Goal: Task Accomplishment & Management: Manage account settings

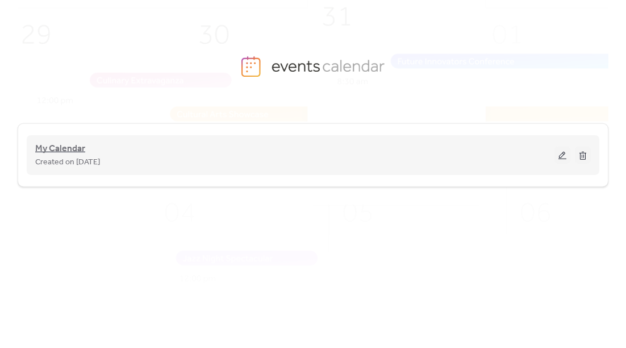
click at [68, 153] on span "My Calendar" at bounding box center [60, 149] width 50 height 14
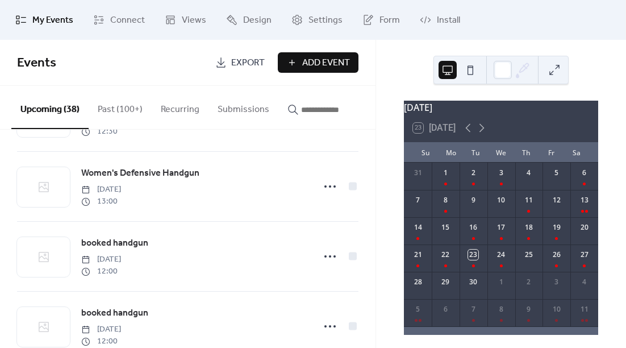
scroll to position [766, 0]
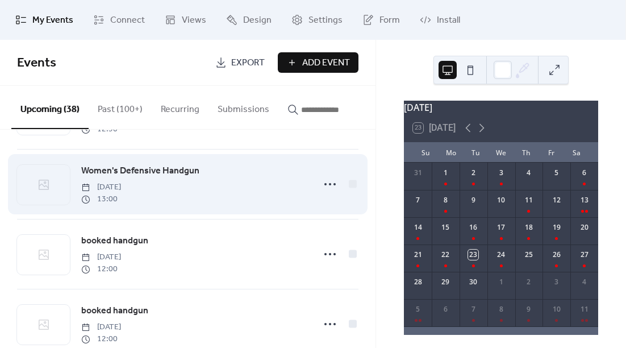
click at [188, 177] on span "Women's Defensive Handgun" at bounding box center [140, 171] width 118 height 14
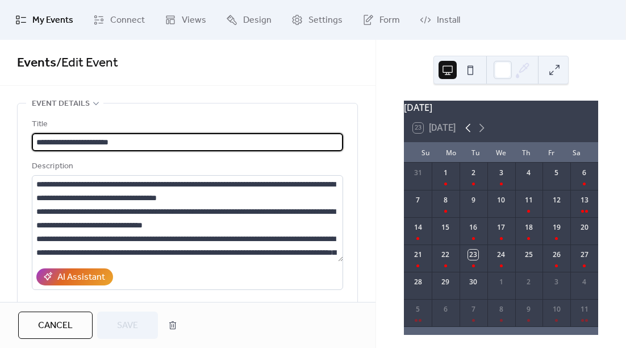
click at [469, 132] on icon at bounding box center [468, 128] width 14 height 14
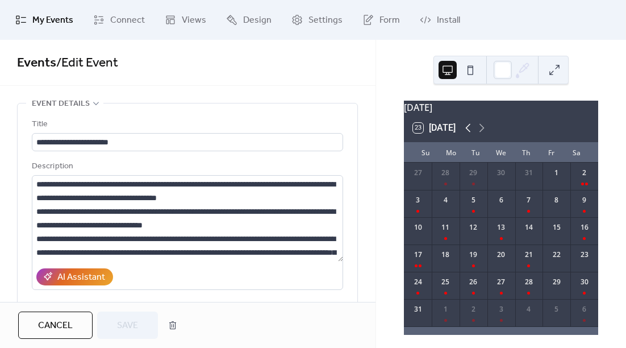
click at [469, 132] on icon at bounding box center [468, 128] width 14 height 14
click at [485, 134] on icon at bounding box center [482, 128] width 14 height 14
click at [576, 217] on div "11" at bounding box center [585, 203] width 28 height 27
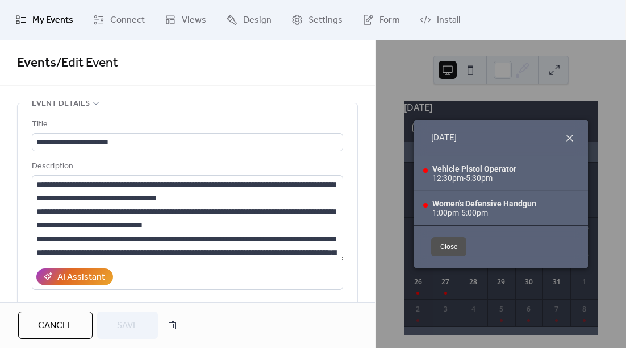
click at [569, 139] on icon at bounding box center [570, 138] width 7 height 7
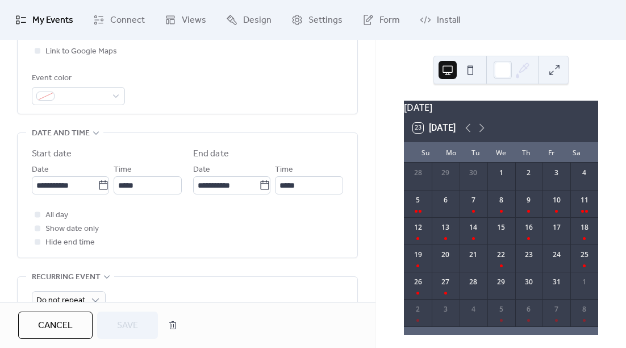
scroll to position [302, 0]
click at [583, 242] on div "18" at bounding box center [585, 230] width 28 height 27
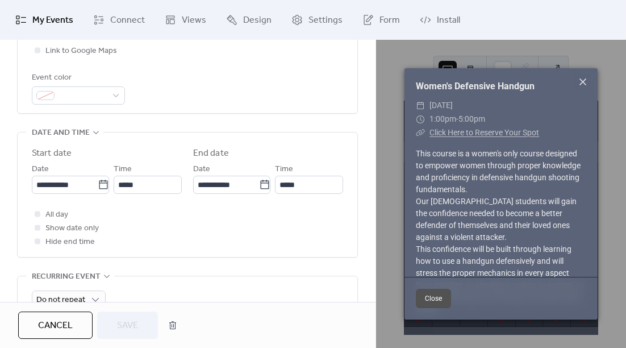
click at [580, 85] on icon at bounding box center [583, 82] width 14 height 14
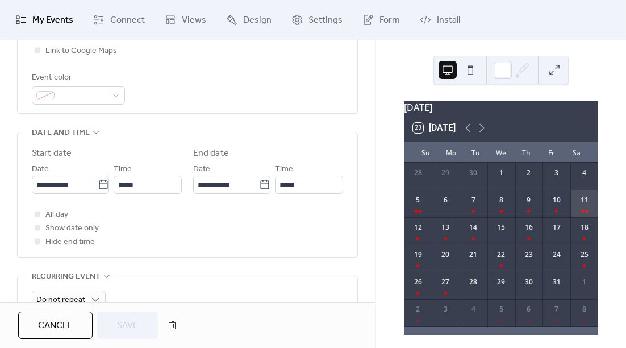
click at [579, 217] on div "11" at bounding box center [585, 203] width 28 height 27
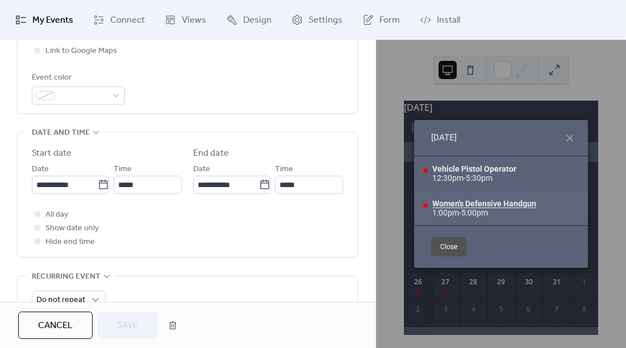
click at [503, 205] on div "Women's Defensive Handgun" at bounding box center [484, 203] width 104 height 9
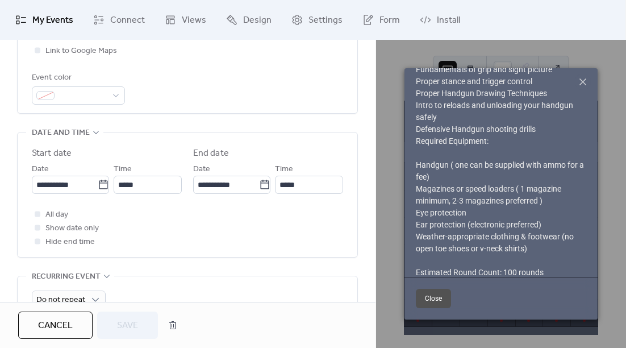
scroll to position [339, 0]
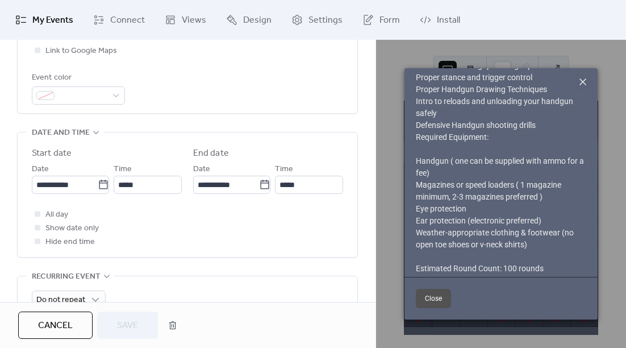
click at [581, 85] on icon at bounding box center [583, 81] width 7 height 7
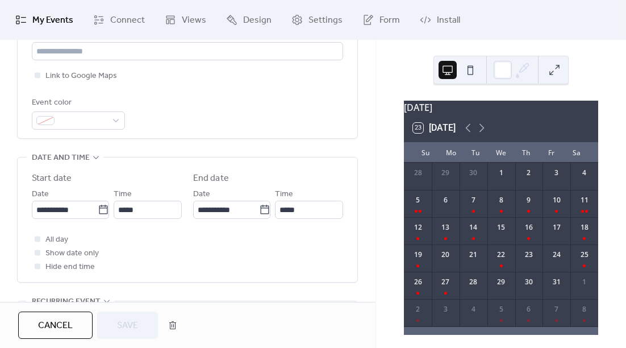
scroll to position [280, 0]
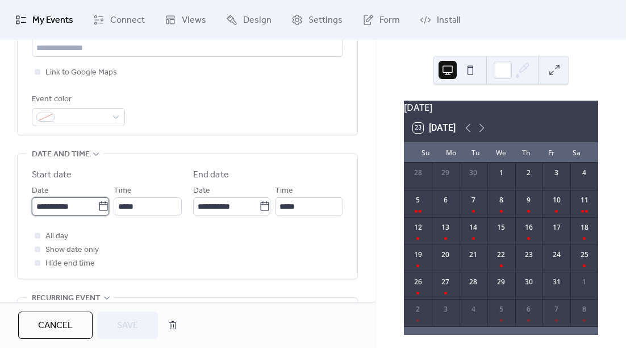
click at [78, 214] on input "**********" at bounding box center [65, 206] width 66 height 18
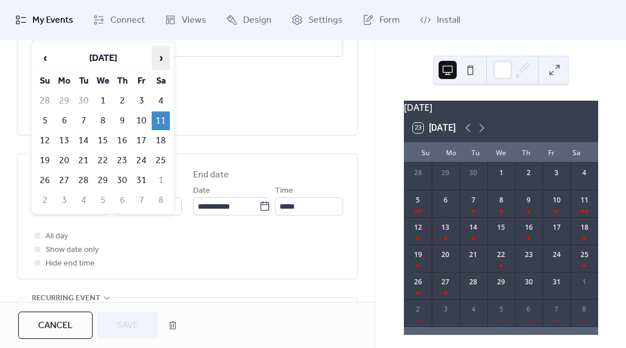
click at [158, 61] on span "›" at bounding box center [160, 58] width 17 height 23
click at [161, 105] on td "1" at bounding box center [161, 101] width 18 height 19
type input "**********"
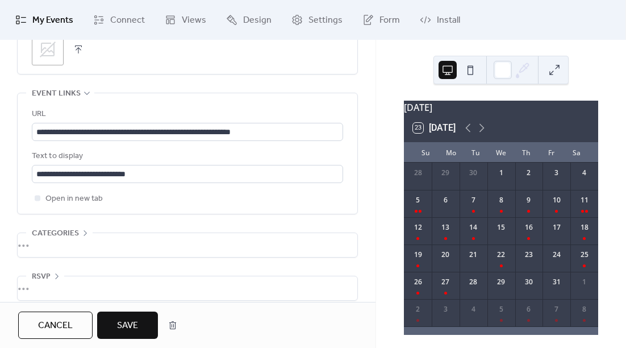
scroll to position [643, 0]
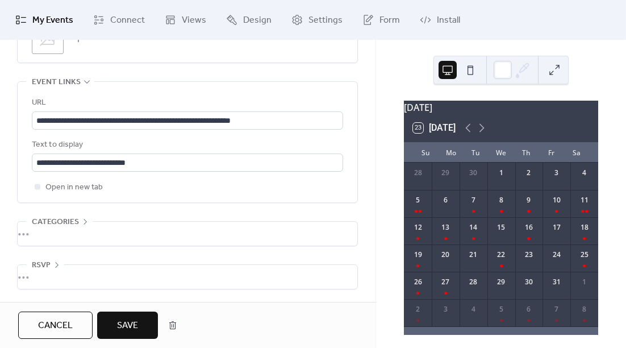
click at [137, 319] on span "Save" at bounding box center [127, 326] width 21 height 14
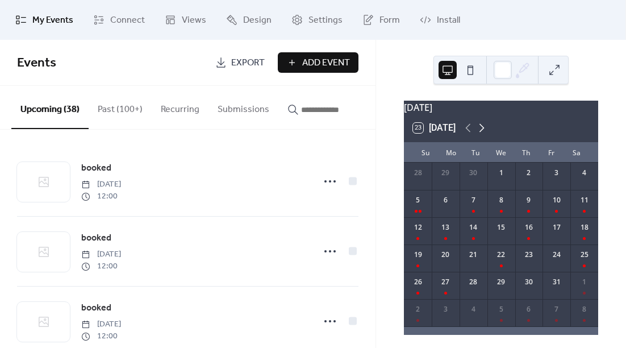
click at [483, 135] on icon at bounding box center [482, 128] width 14 height 14
click at [472, 135] on icon at bounding box center [468, 128] width 14 height 14
click at [122, 114] on button "Past (100+)" at bounding box center [120, 107] width 63 height 42
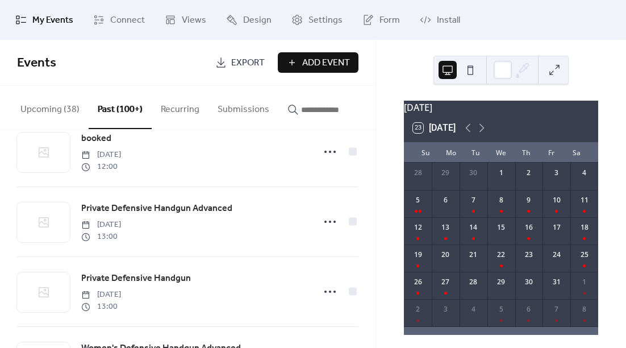
scroll to position [313, 0]
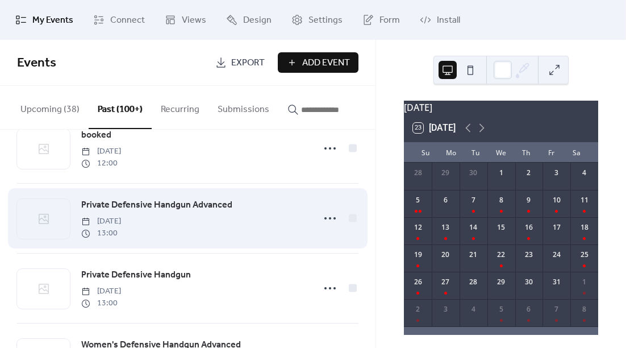
click at [227, 206] on span "Private Defensive Handgun Advanced" at bounding box center [156, 205] width 151 height 14
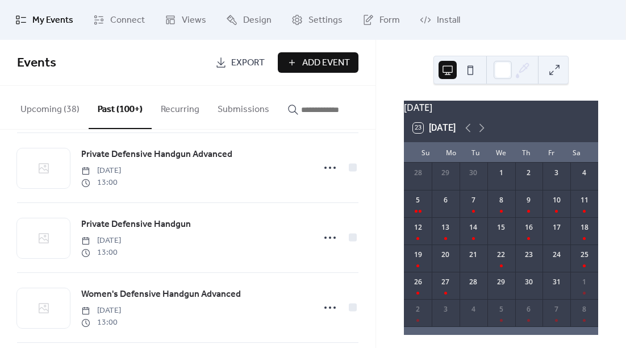
scroll to position [354, 0]
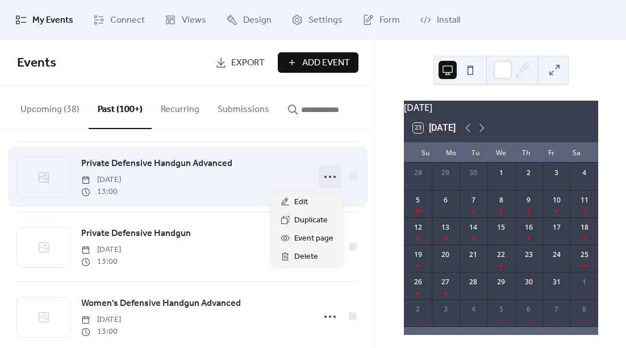
click at [334, 179] on icon at bounding box center [330, 177] width 18 height 18
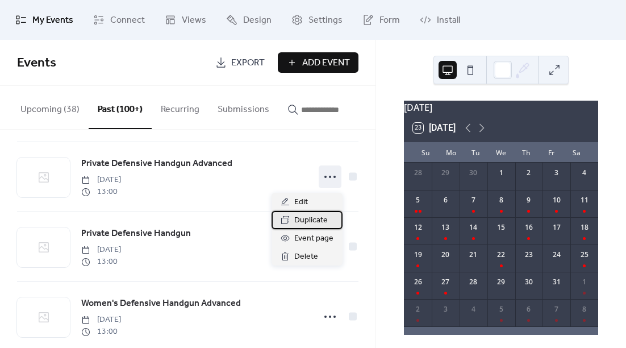
click at [317, 222] on span "Duplicate" at bounding box center [311, 221] width 34 height 14
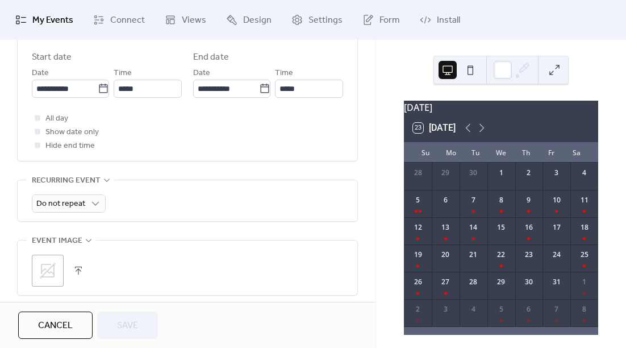
scroll to position [394, 0]
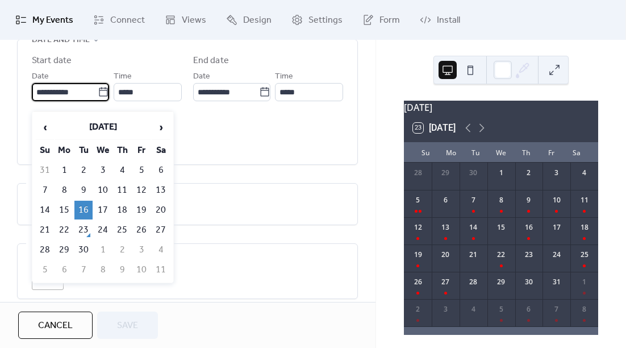
click at [69, 94] on input "**********" at bounding box center [65, 92] width 66 height 18
click at [164, 126] on span "›" at bounding box center [160, 127] width 17 height 23
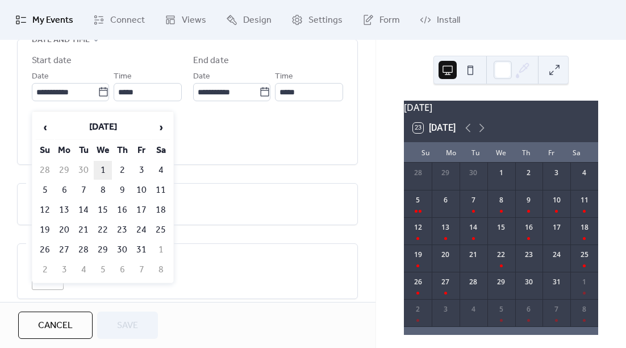
click at [103, 166] on td "1" at bounding box center [103, 170] width 18 height 19
type input "**********"
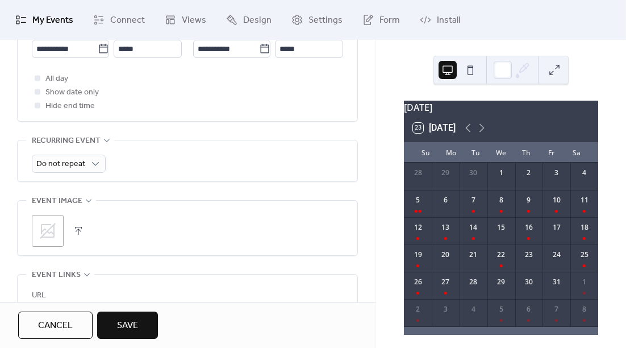
scroll to position [438, 0]
click at [151, 318] on button "Save" at bounding box center [127, 324] width 61 height 27
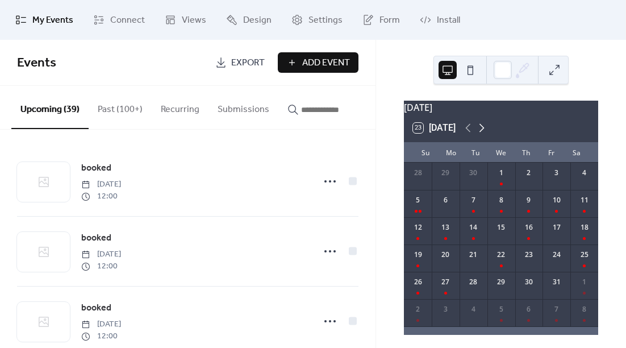
click at [482, 133] on icon at bounding box center [482, 128] width 14 height 14
click at [468, 134] on icon at bounding box center [468, 128] width 14 height 14
